Goal: Task Accomplishment & Management: Use online tool/utility

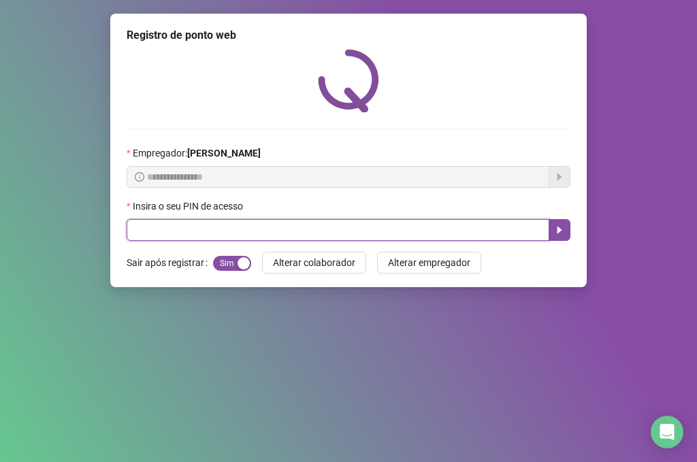
click at [223, 226] on input "text" at bounding box center [338, 230] width 423 height 22
type input "*****"
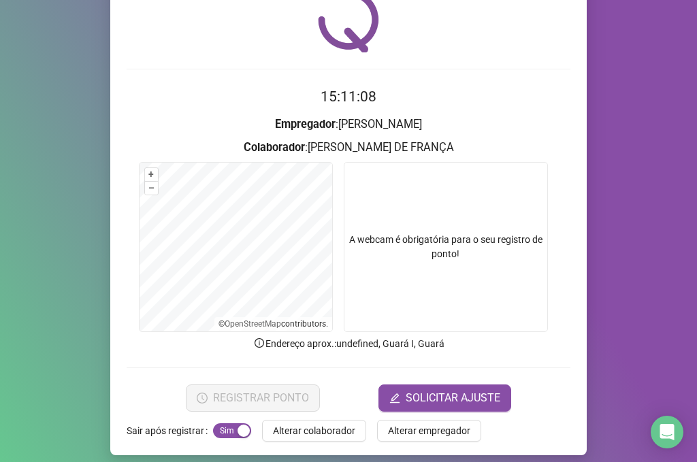
scroll to position [68, 0]
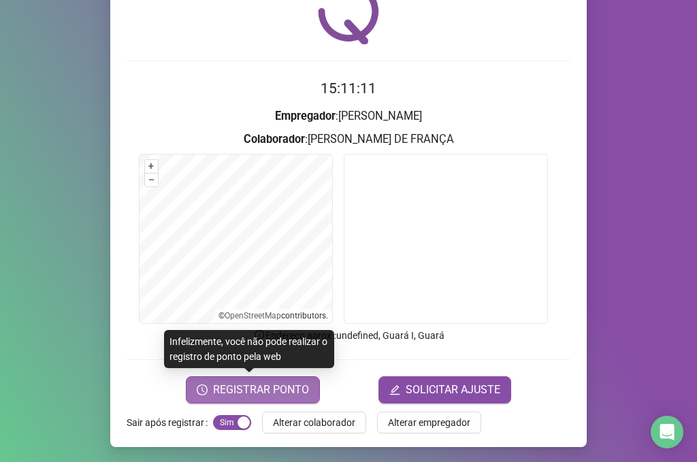
click at [263, 396] on span "REGISTRAR PONTO" at bounding box center [261, 390] width 96 height 16
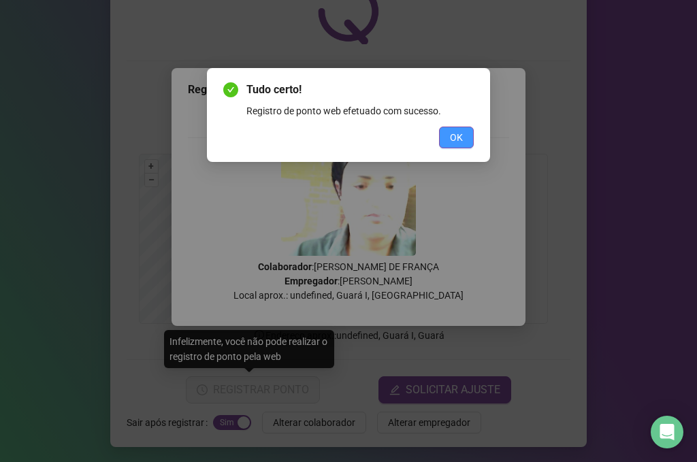
click at [460, 133] on span "OK" at bounding box center [456, 137] width 13 height 15
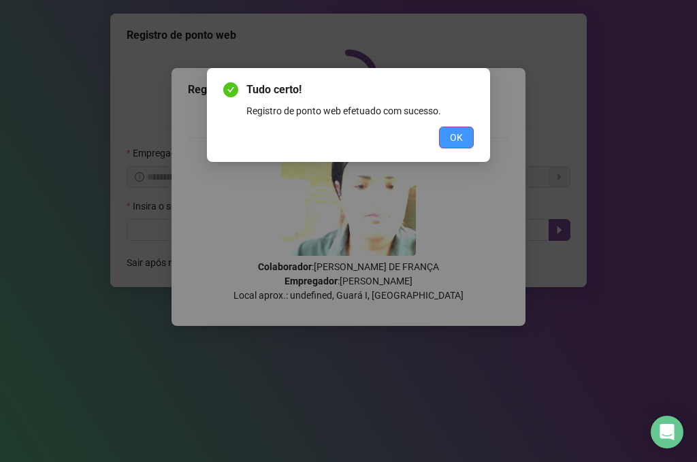
scroll to position [0, 0]
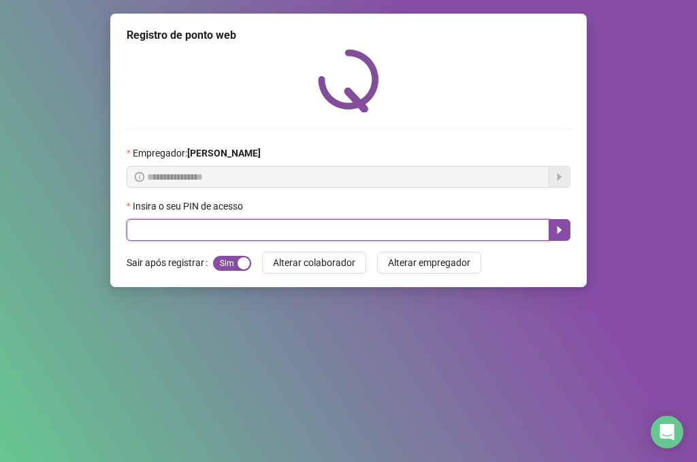
click at [168, 233] on input "text" at bounding box center [338, 230] width 423 height 22
type input "*"
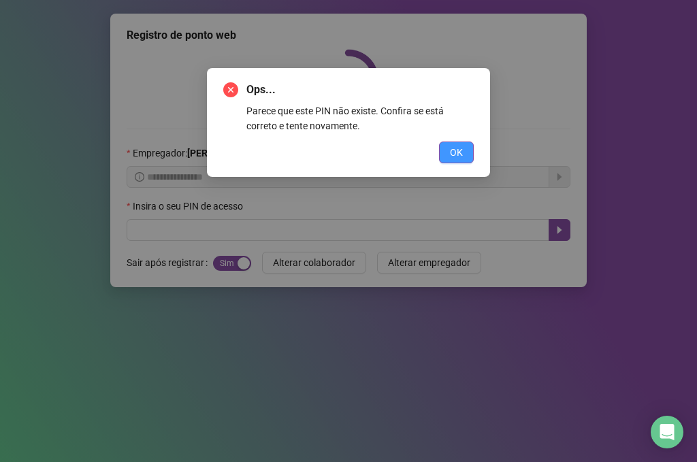
click at [448, 148] on button "OK" at bounding box center [456, 153] width 35 height 22
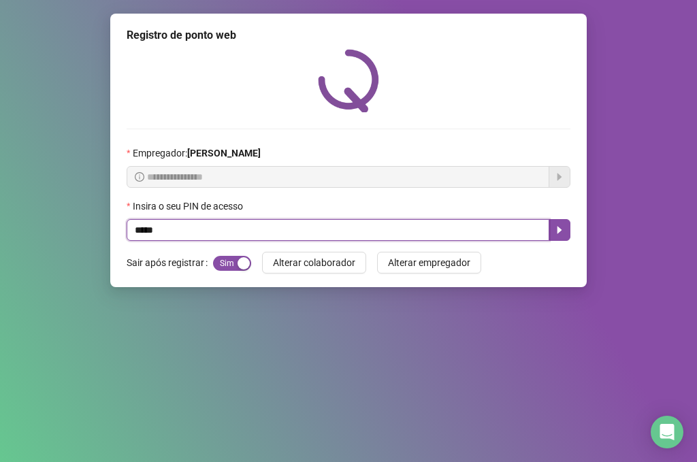
type input "*****"
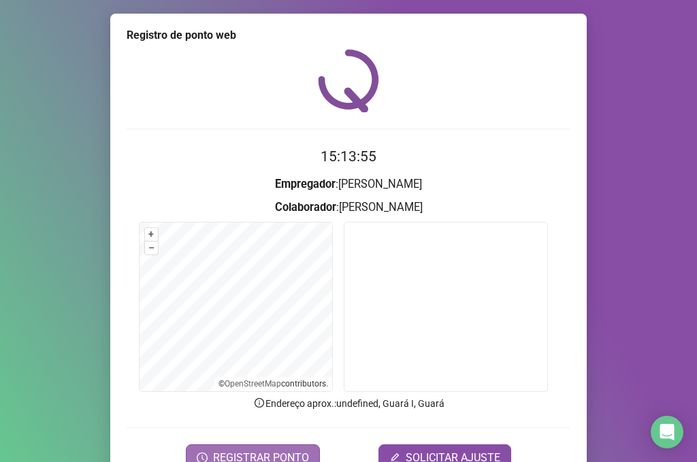
click at [251, 457] on span "REGISTRAR PONTO" at bounding box center [261, 458] width 96 height 16
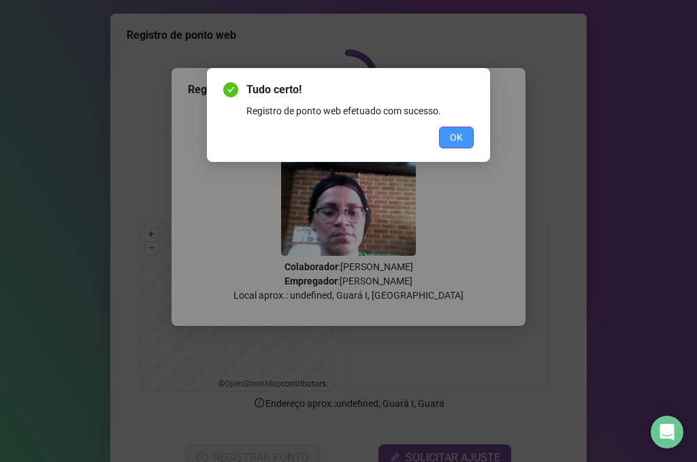
click at [455, 136] on span "OK" at bounding box center [456, 137] width 13 height 15
